Goal: Task Accomplishment & Management: Manage account settings

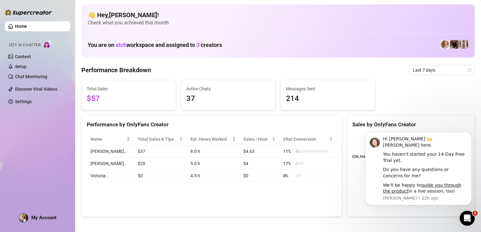
click at [326, 36] on div "👋 Hey, Dennise cantimbuhan ! Check what you achieved this month You are on atch…" at bounding box center [277, 30] width 393 height 53
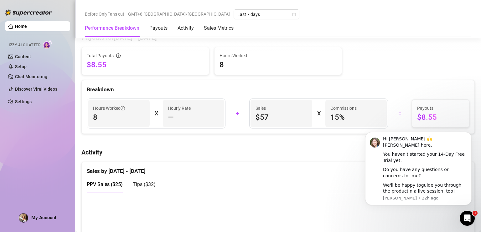
scroll to position [157, 0]
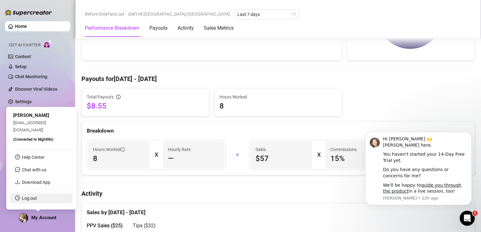
click at [30, 201] on link "Log out" at bounding box center [29, 198] width 15 height 5
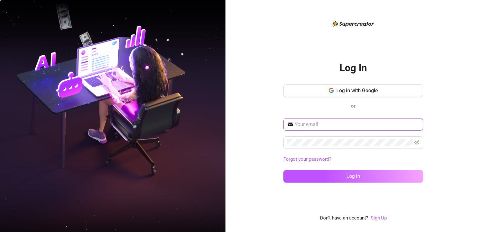
click at [332, 120] on span at bounding box center [353, 124] width 140 height 13
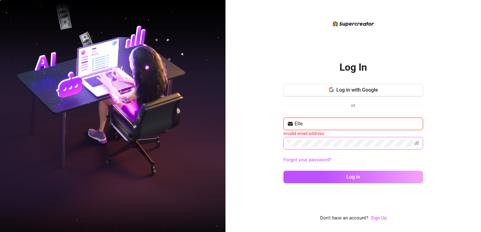
type input "elleinadgracia@gmail.com"
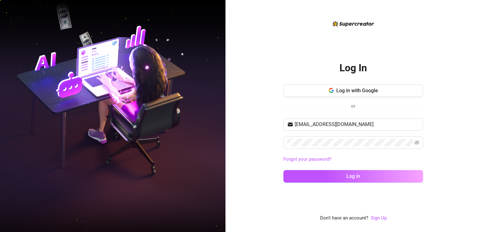
click at [367, 188] on div "Log In Log in with Google or elleinadgracia@gmail.com Forgot your password? Log…" at bounding box center [353, 121] width 140 height 202
click at [371, 177] on button "Log in" at bounding box center [353, 176] width 140 height 13
